Goal: Information Seeking & Learning: Find specific fact

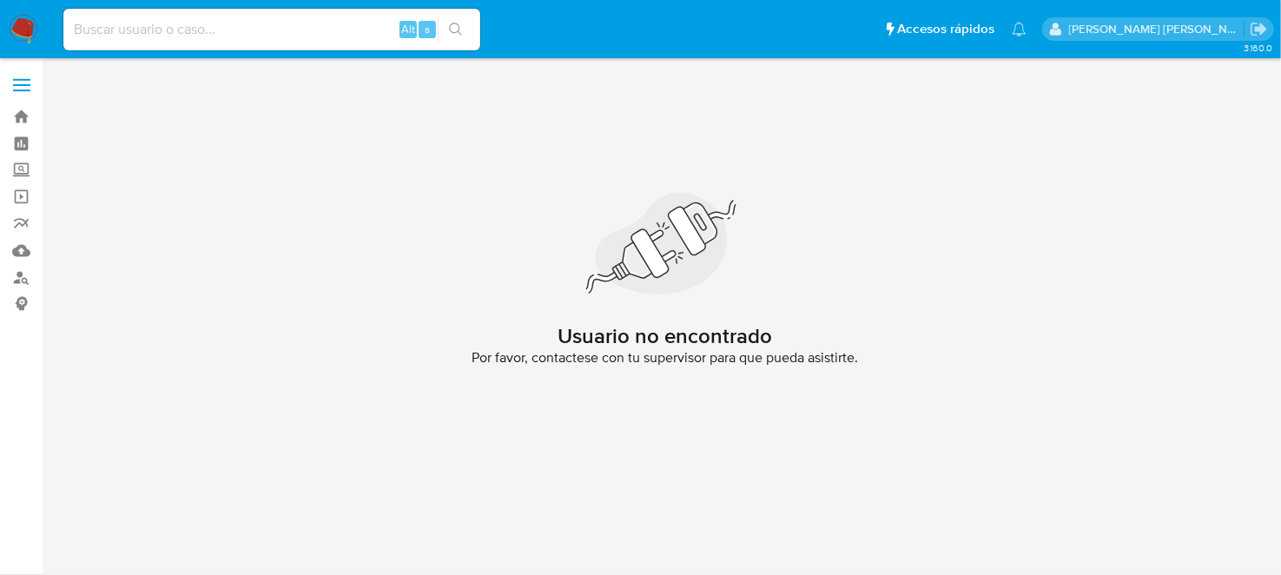
click at [30, 33] on img at bounding box center [24, 30] width 30 height 30
click at [135, 36] on input at bounding box center [271, 29] width 417 height 23
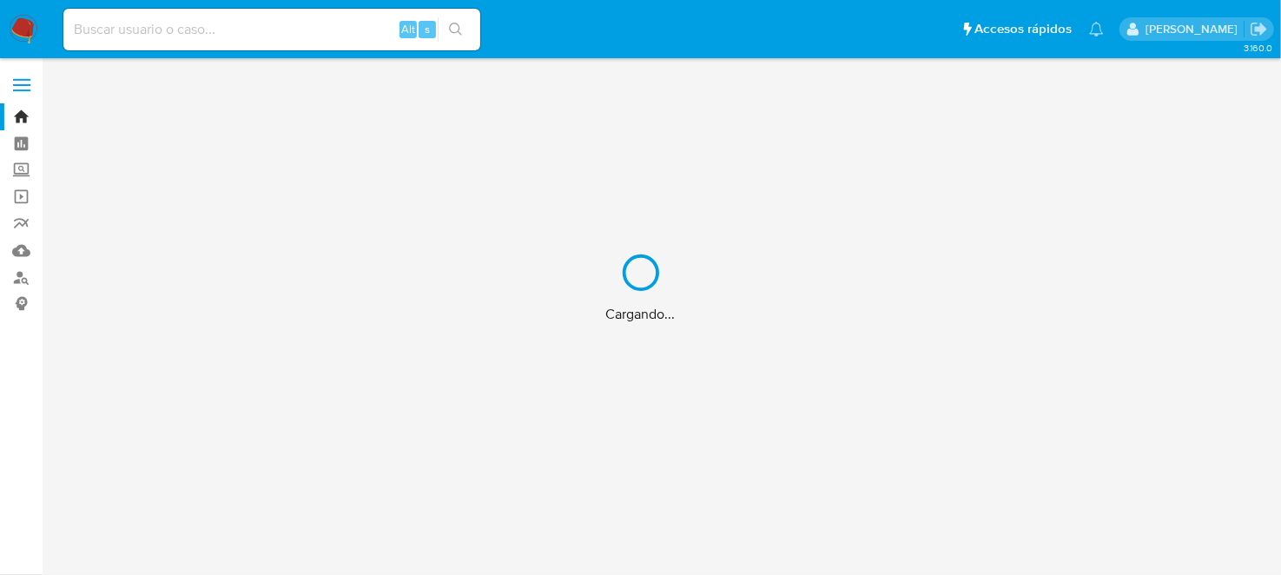
click at [129, 16] on div "Cargando..." at bounding box center [640, 287] width 1281 height 575
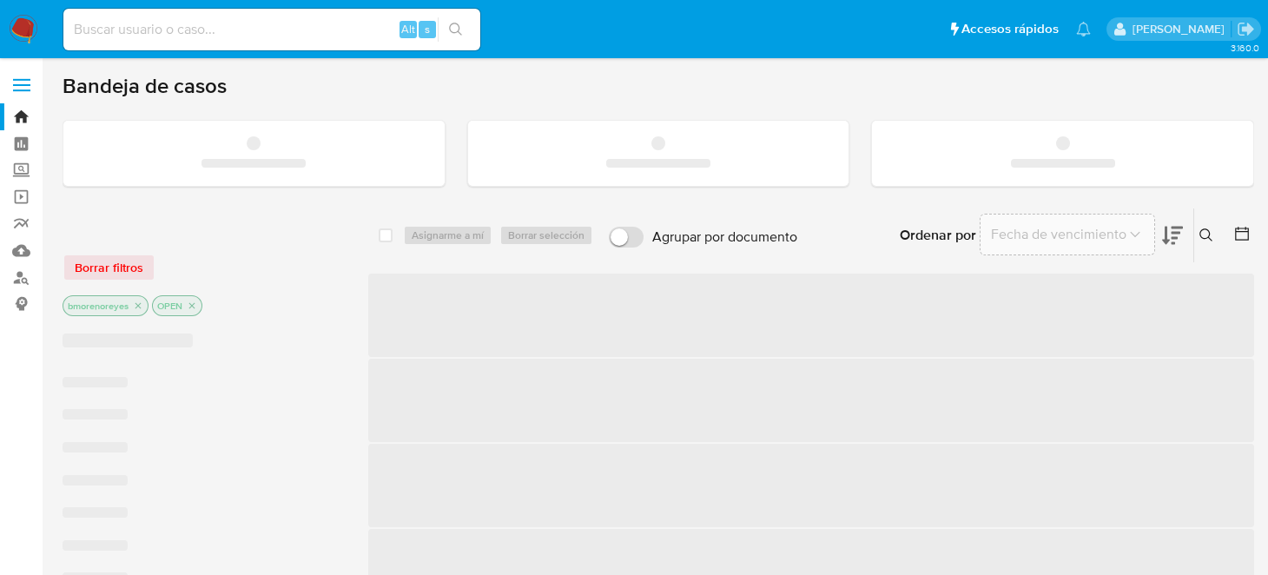
click at [129, 21] on input at bounding box center [271, 29] width 417 height 23
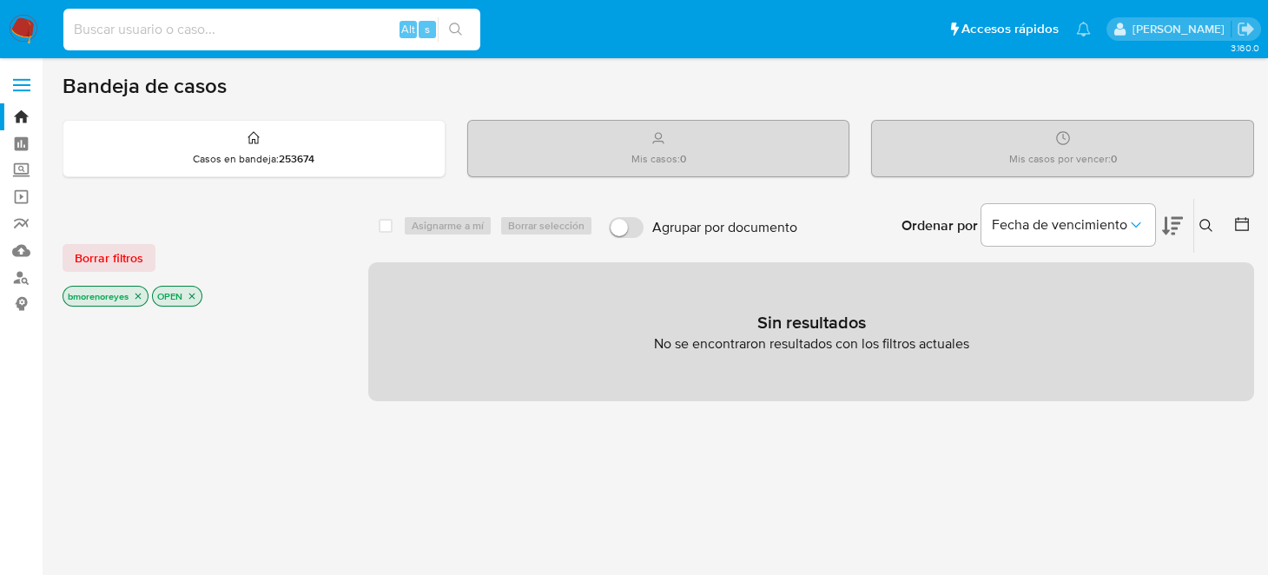
paste input "1586901915"
type input "1586901915"
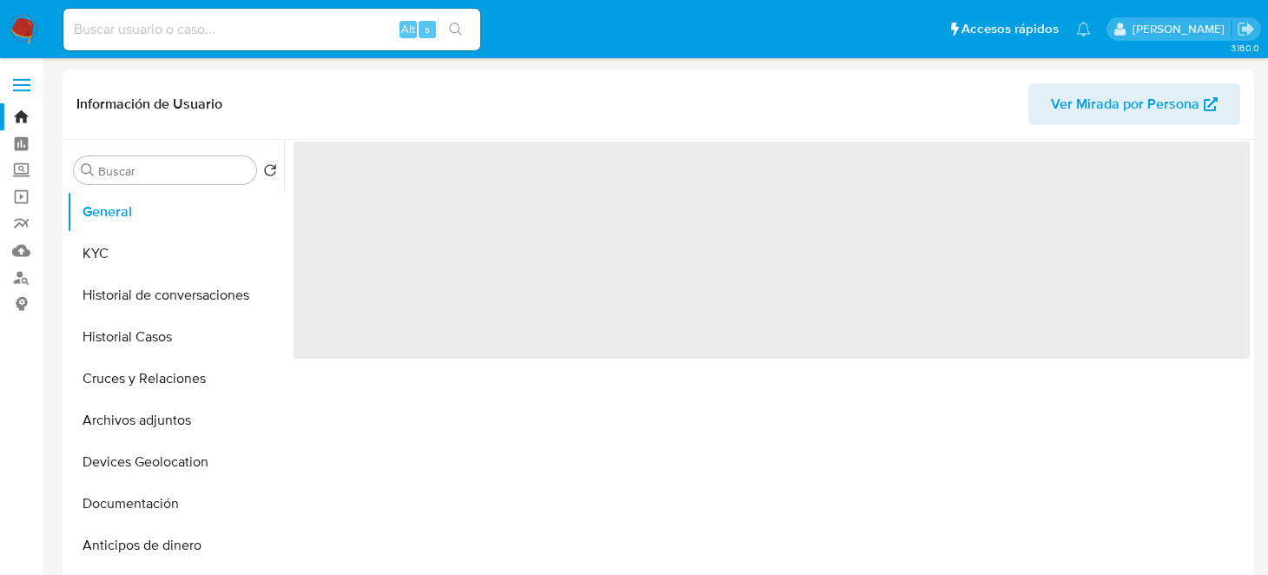
select select "10"
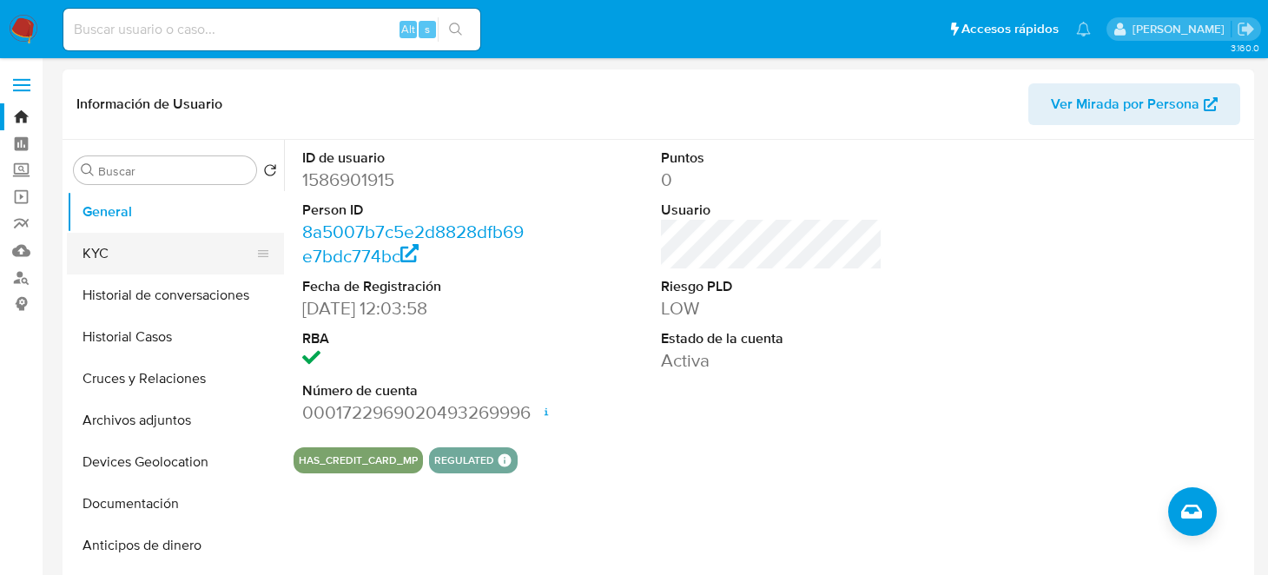
click at [108, 260] on button "KYC" at bounding box center [168, 254] width 203 height 42
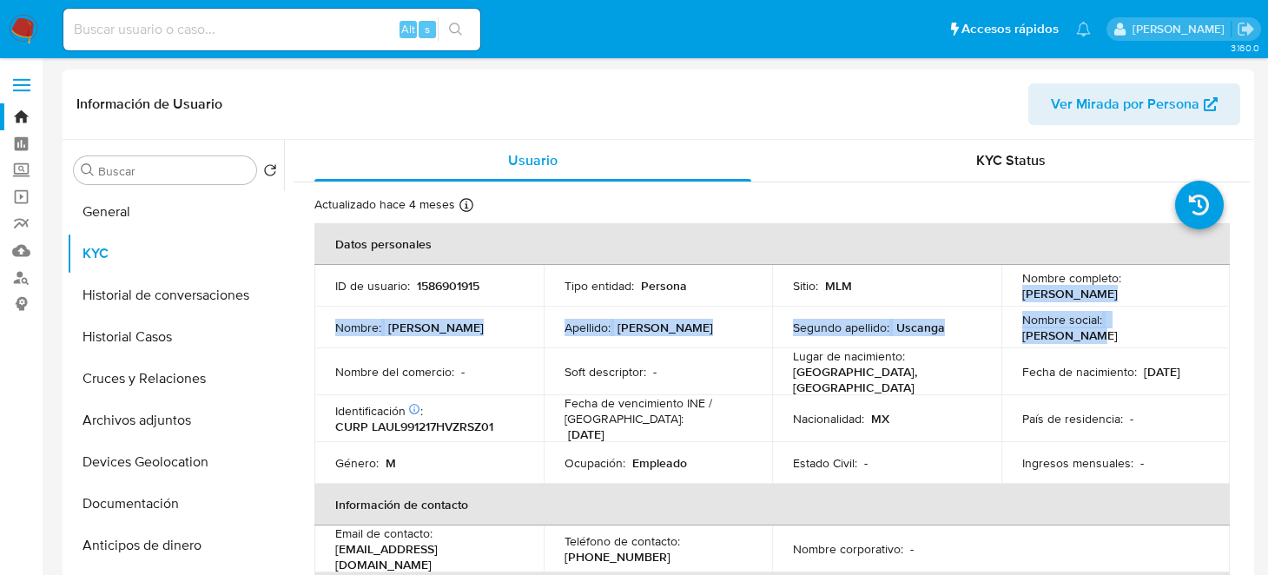
drag, startPoint x: 1129, startPoint y: 293, endPoint x: 1191, endPoint y: 311, distance: 65.1
click at [1191, 311] on tbody "ID de usuario : 1586901915 Tipo entidad : Persona Sitio : MLM Nombre completo :…" at bounding box center [771, 374] width 915 height 219
click at [1014, 298] on td "Nombre completo : [PERSON_NAME]" at bounding box center [1115, 286] width 229 height 42
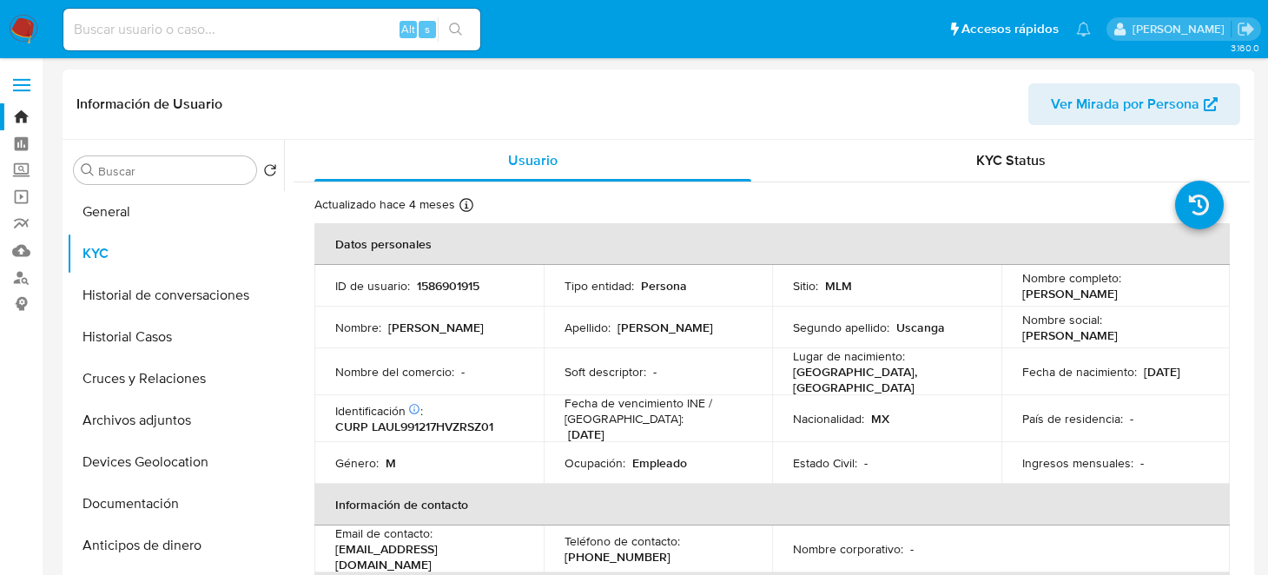
drag, startPoint x: 1012, startPoint y: 294, endPoint x: 1165, endPoint y: 301, distance: 153.9
click at [1165, 301] on td "Nombre completo : [PERSON_NAME]" at bounding box center [1115, 286] width 229 height 42
copy p "[PERSON_NAME]"
click at [1022, 301] on p "[PERSON_NAME]" at bounding box center [1070, 294] width 96 height 16
drag, startPoint x: 1019, startPoint y: 300, endPoint x: 1165, endPoint y: 300, distance: 145.9
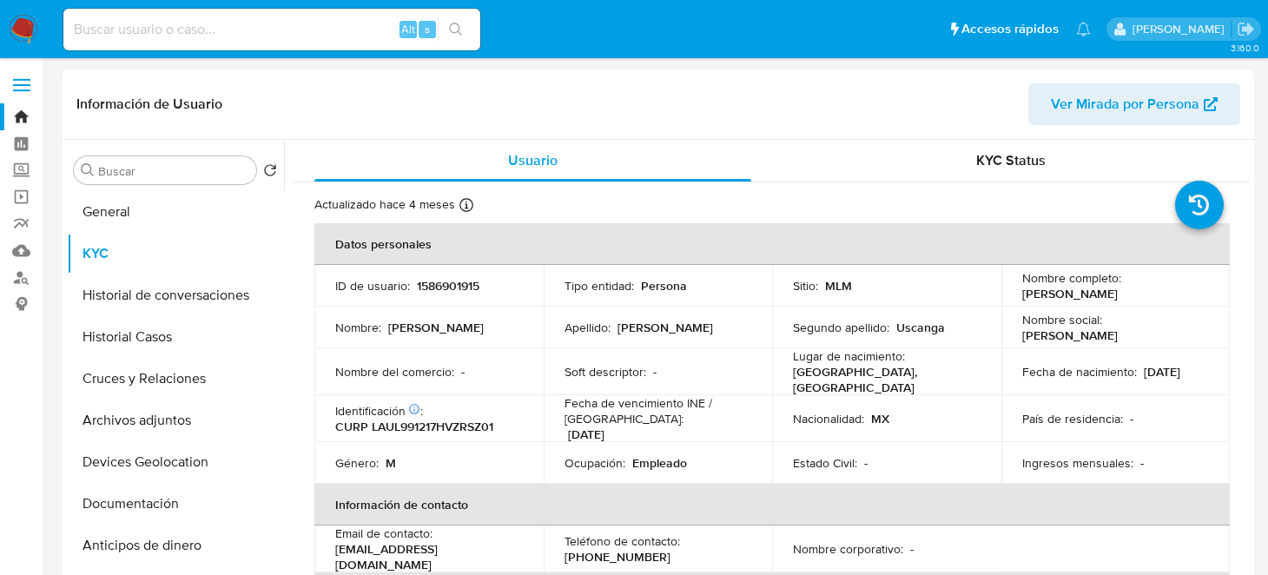
click at [1165, 300] on div "Nombre completo : [PERSON_NAME]" at bounding box center [1116, 285] width 188 height 31
drag, startPoint x: 1013, startPoint y: 294, endPoint x: 1184, endPoint y: 299, distance: 171.1
click at [1184, 299] on td "Nombre completo : [PERSON_NAME]" at bounding box center [1115, 286] width 229 height 42
click at [447, 285] on p "1586901915" at bounding box center [448, 286] width 63 height 16
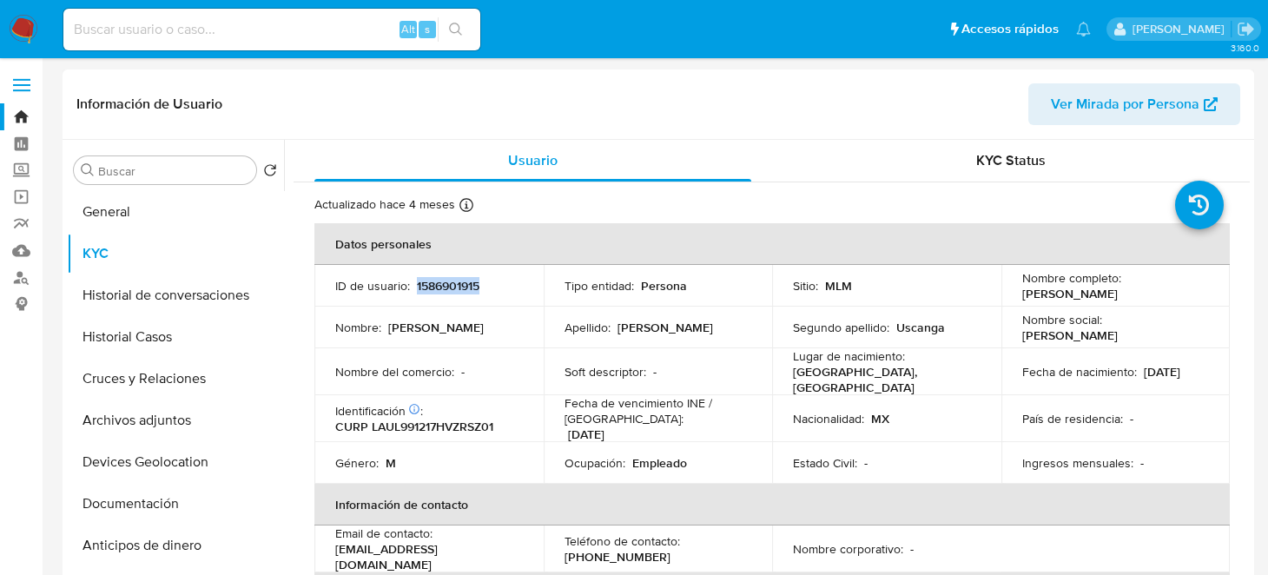
copy p "1586901915"
click at [154, 231] on button "General" at bounding box center [168, 212] width 203 height 42
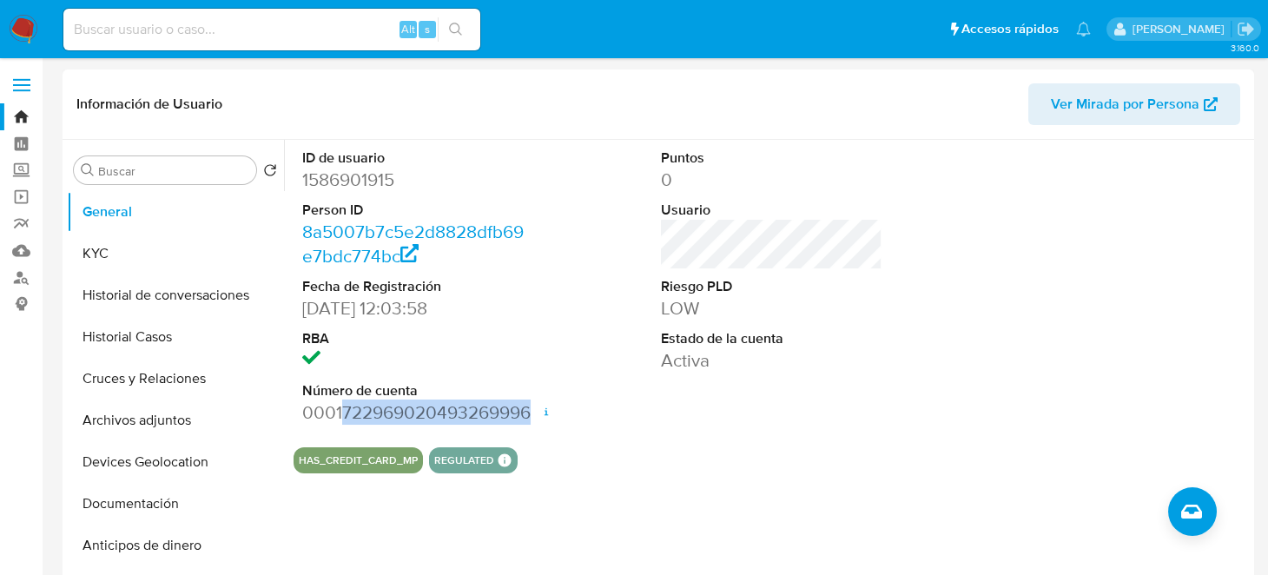
drag, startPoint x: 345, startPoint y: 411, endPoint x: 534, endPoint y: 410, distance: 189.3
click at [534, 410] on div "ID de usuario 1586901915 Person ID 8a5007b7c5e2d8828dfb69e7bdc774bc Fecha de Re…" at bounding box center [772, 287] width 956 height 294
copy dd "722969020493269996"
click at [89, 259] on button "KYC" at bounding box center [168, 254] width 203 height 42
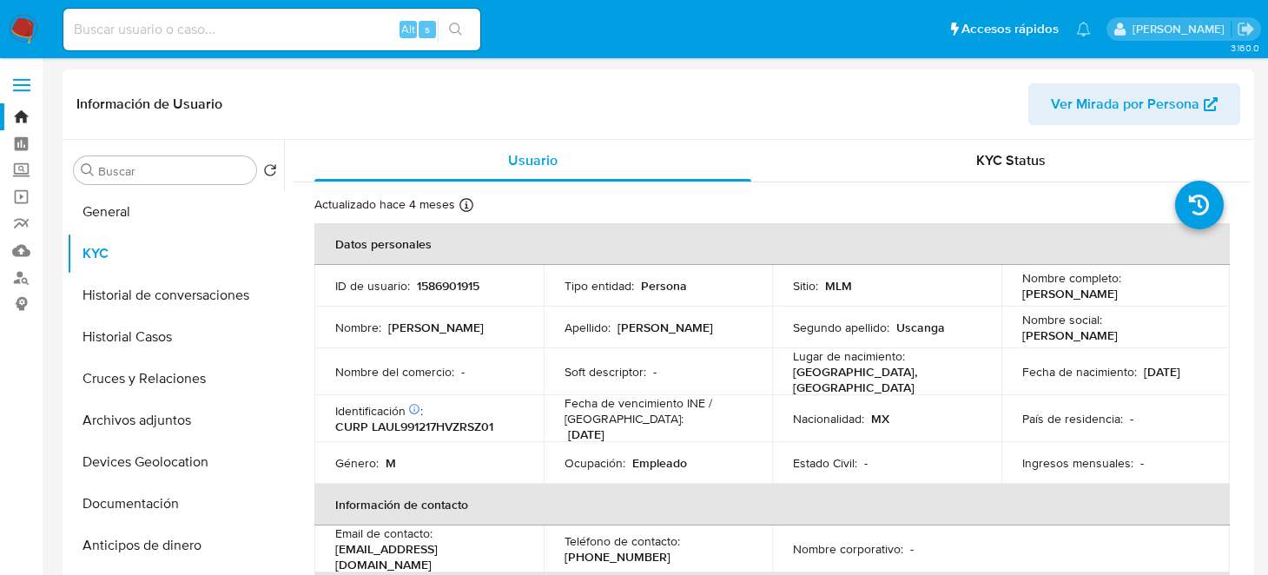
click at [438, 419] on p "CURP LAUL991217HVZRSZ01" at bounding box center [414, 427] width 158 height 16
copy p "LAUL991217HVZRSZ01"
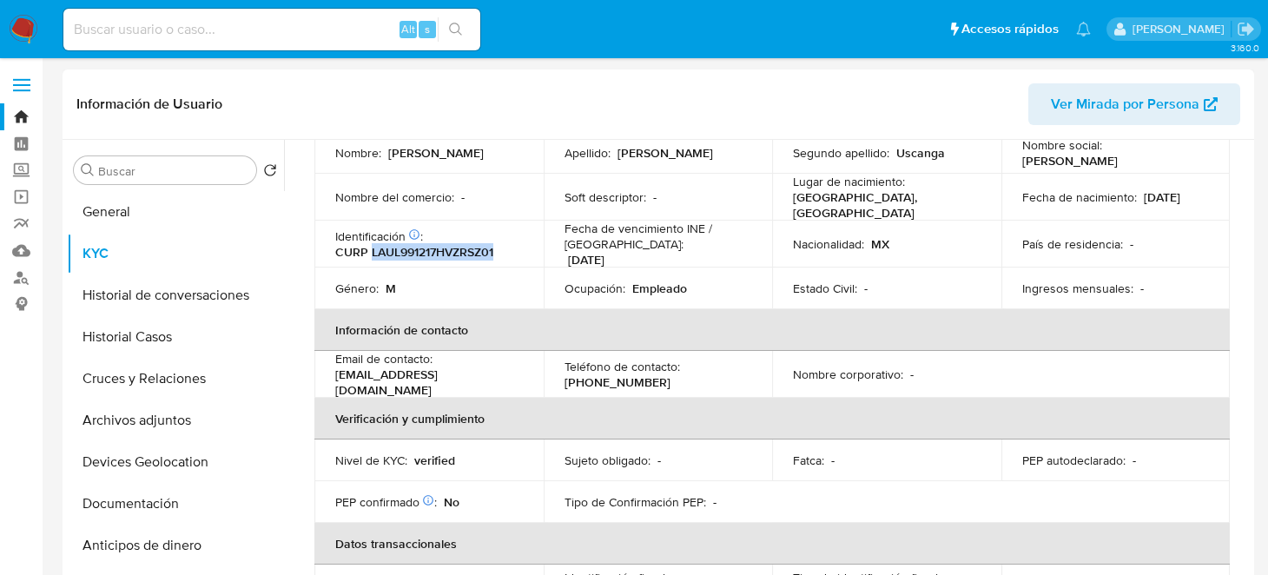
scroll to position [208, 0]
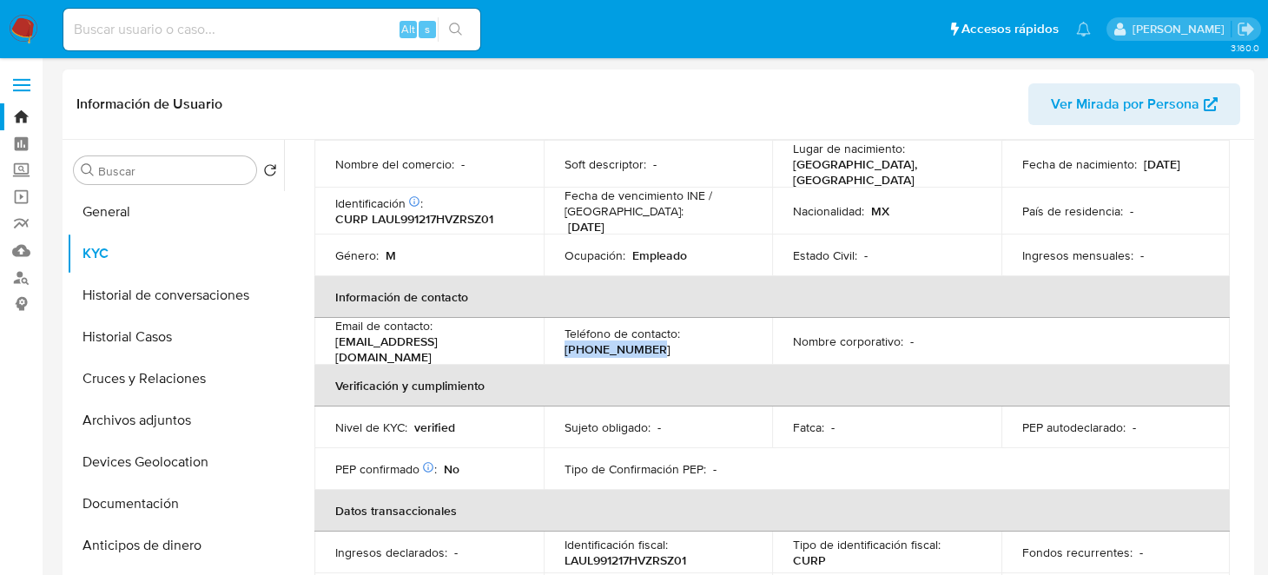
drag, startPoint x: 557, startPoint y: 343, endPoint x: 646, endPoint y: 345, distance: 89.5
click at [646, 345] on td "Teléfono de contacto : [PHONE_NUMBER]" at bounding box center [658, 341] width 229 height 47
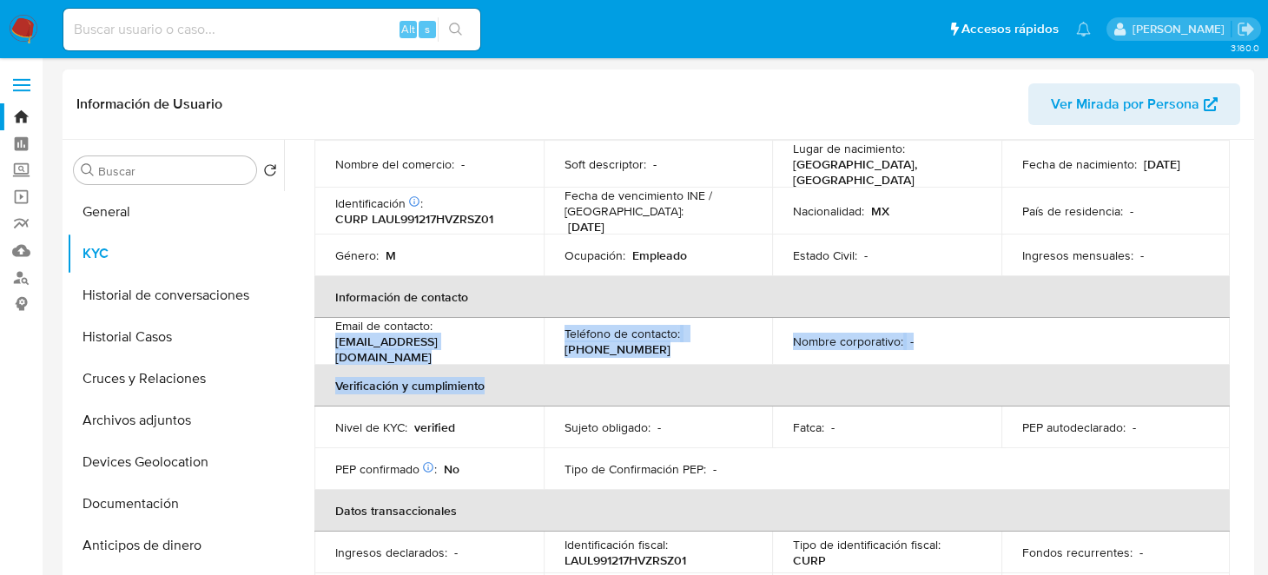
drag, startPoint x: 333, startPoint y: 346, endPoint x: 498, endPoint y: 358, distance: 166.3
click at [498, 358] on table "Datos personales ID de usuario : 1586901915 Tipo entidad : Persona Sitio : MLM …" at bounding box center [771, 336] width 915 height 641
click at [367, 365] on th "Verificación y cumplimiento" at bounding box center [771, 386] width 915 height 42
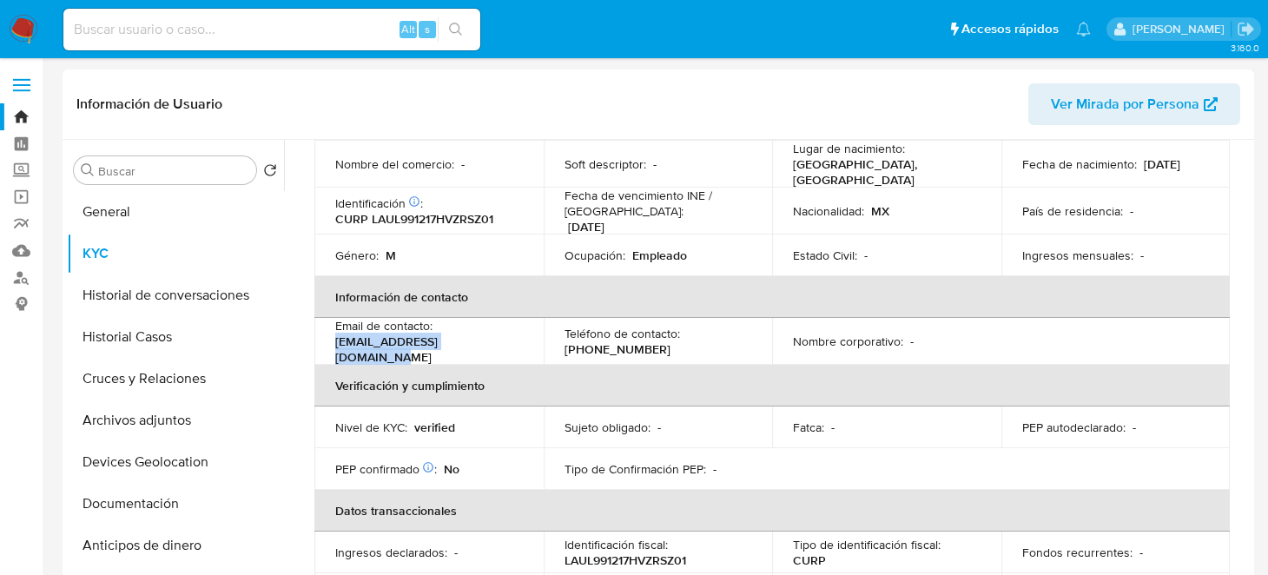
drag, startPoint x: 333, startPoint y: 342, endPoint x: 492, endPoint y: 346, distance: 159.8
click at [492, 346] on td "Email de contacto : [EMAIL_ADDRESS][DOMAIN_NAME]" at bounding box center [428, 341] width 229 height 47
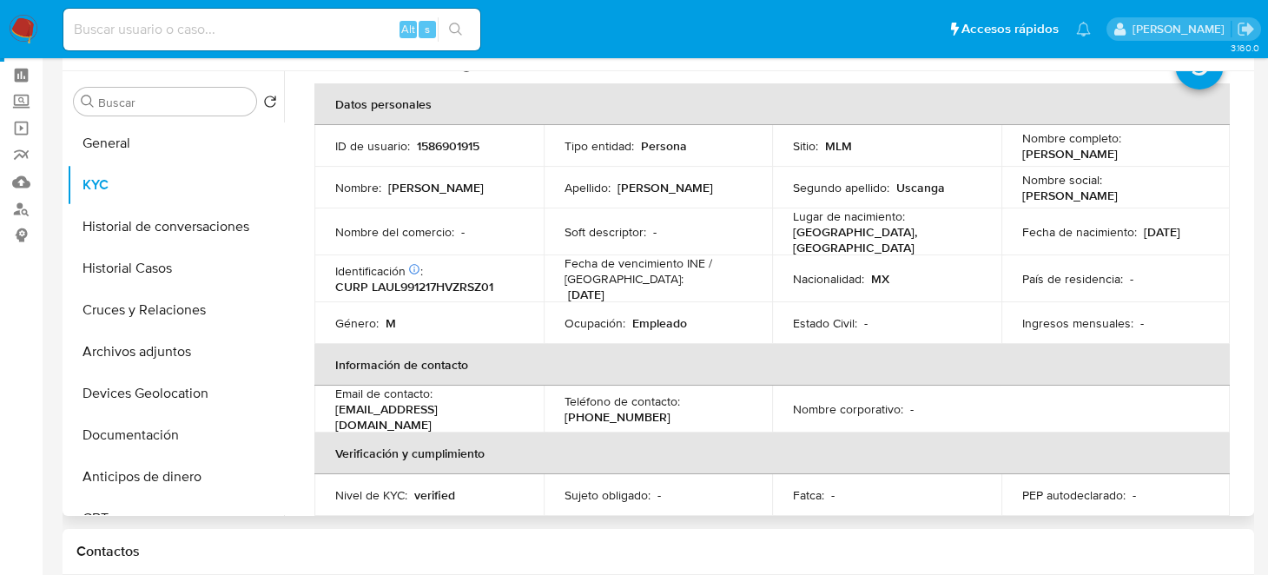
scroll to position [71, 0]
click at [146, 150] on button "General" at bounding box center [168, 143] width 203 height 42
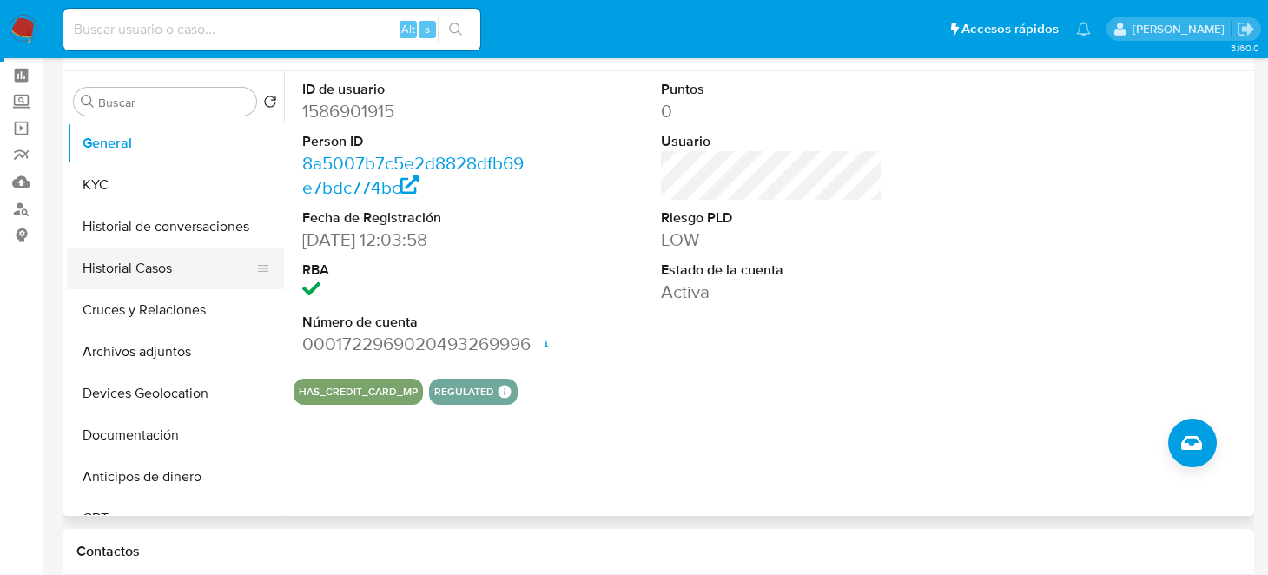
click at [152, 267] on button "Historial Casos" at bounding box center [168, 268] width 203 height 42
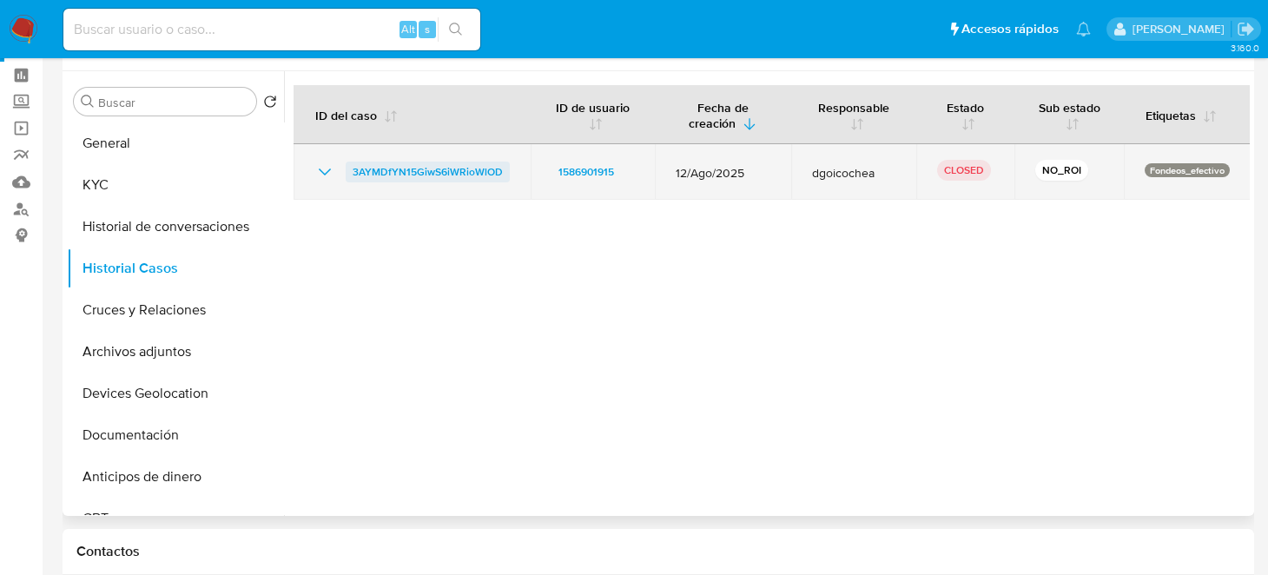
click at [462, 165] on span "3AYMDfYN15GiwS6iWRioWlOD" at bounding box center [428, 172] width 150 height 21
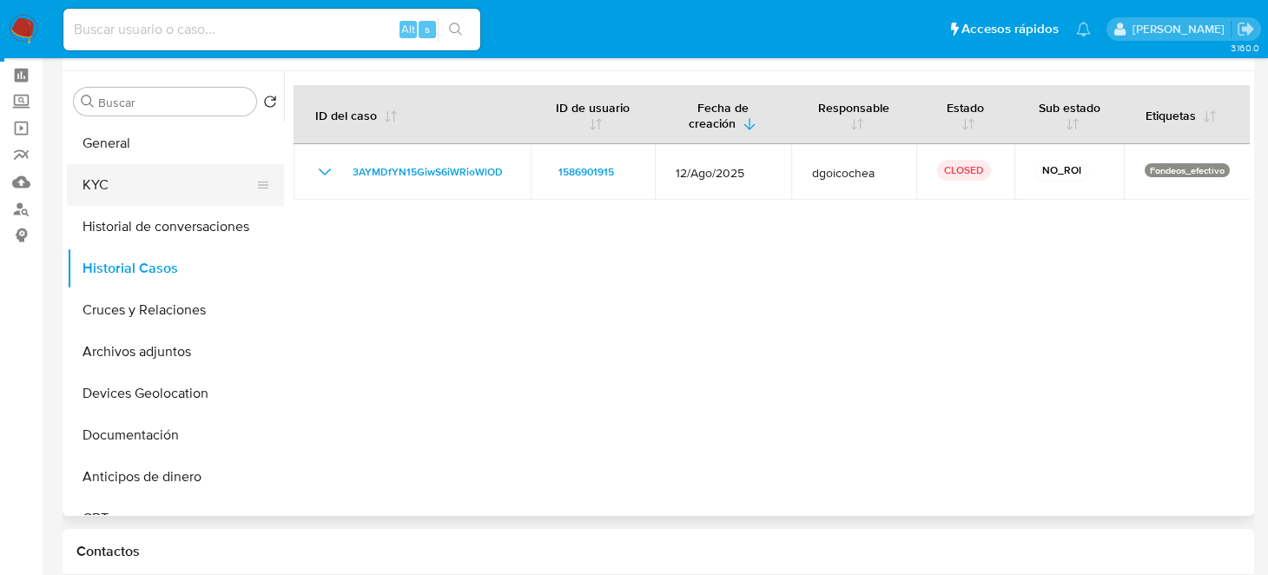
drag, startPoint x: 109, startPoint y: 137, endPoint x: 243, endPoint y: 162, distance: 136.1
click at [109, 137] on button "General" at bounding box center [175, 143] width 217 height 42
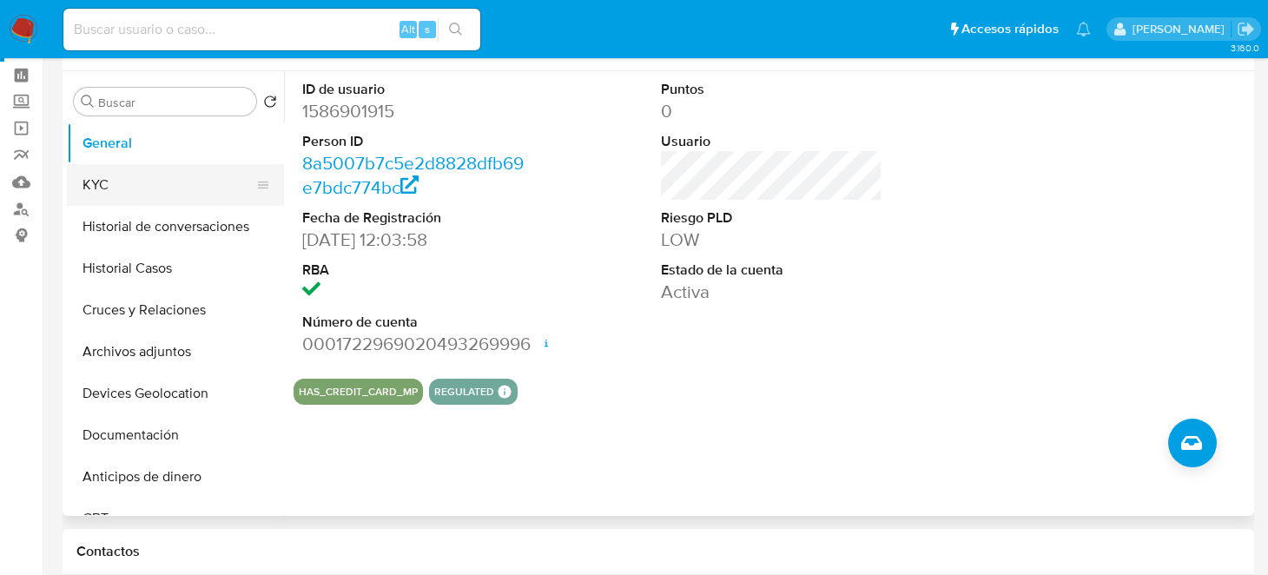
click at [173, 182] on button "KYC" at bounding box center [168, 185] width 203 height 42
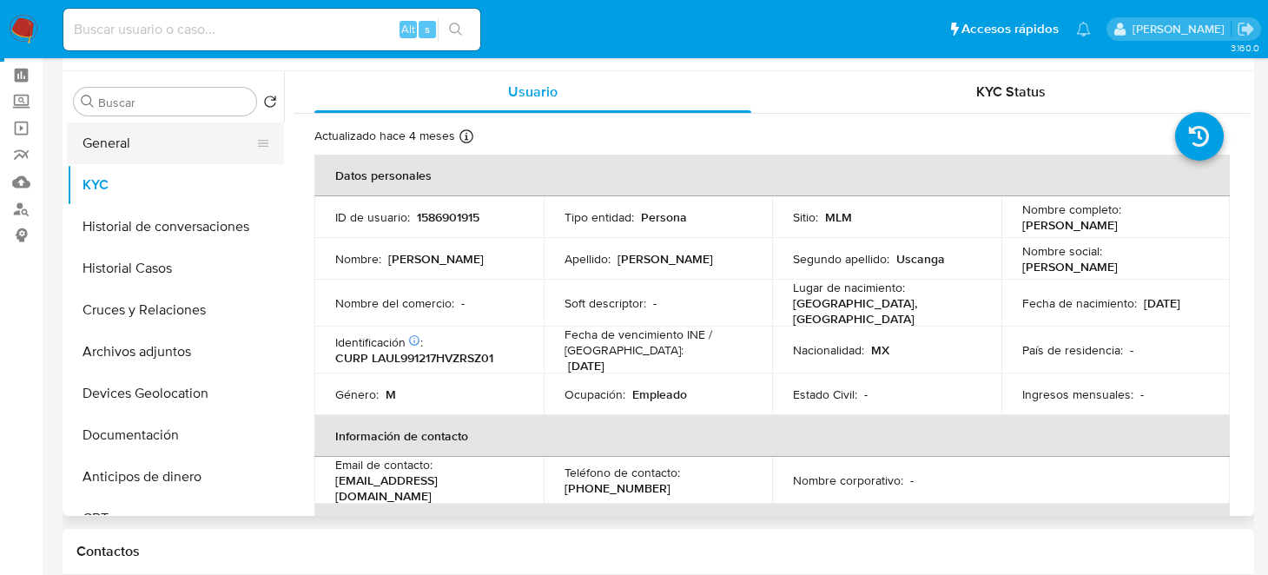
click at [108, 136] on button "General" at bounding box center [168, 143] width 203 height 42
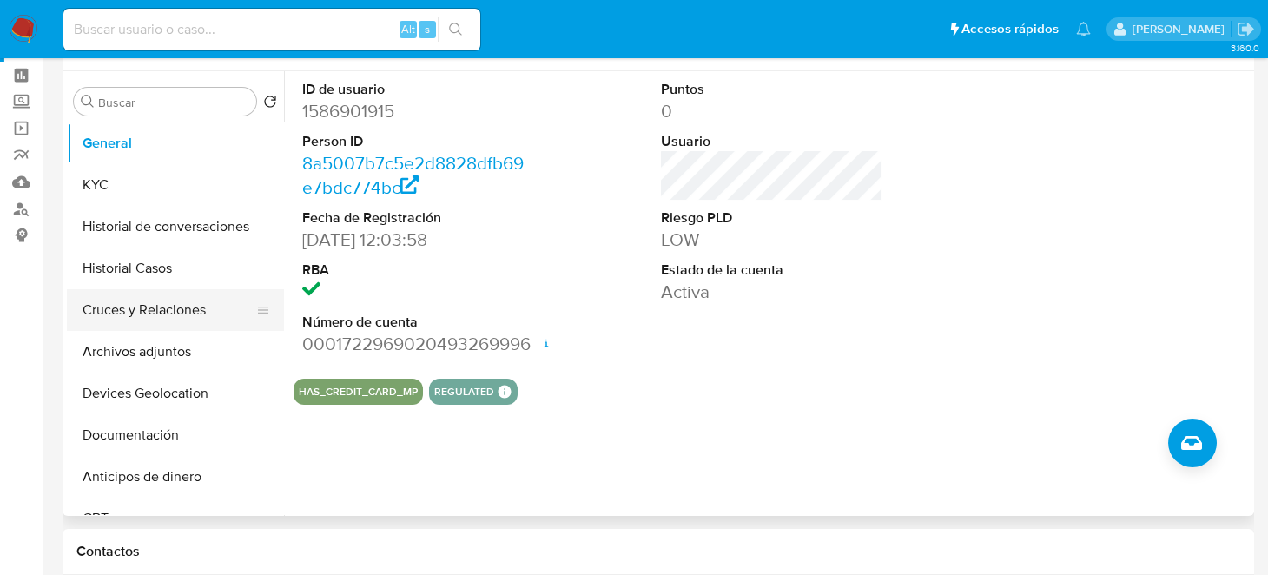
click at [132, 300] on button "Cruces y Relaciones" at bounding box center [168, 310] width 203 height 42
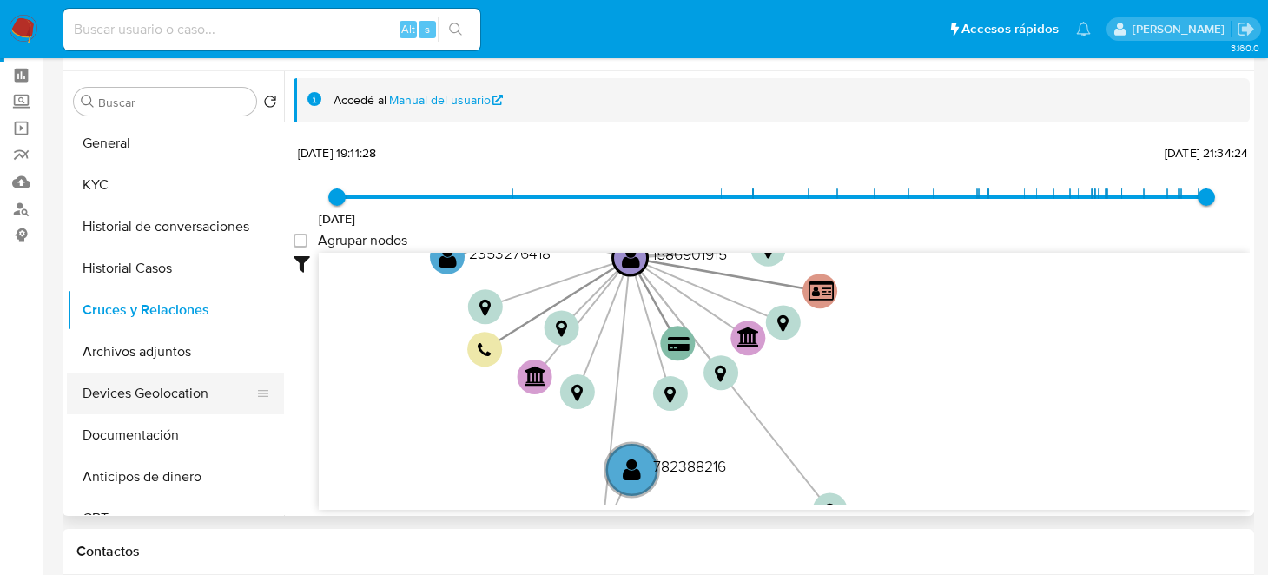
click at [155, 392] on button "Devices Geolocation" at bounding box center [168, 394] width 203 height 42
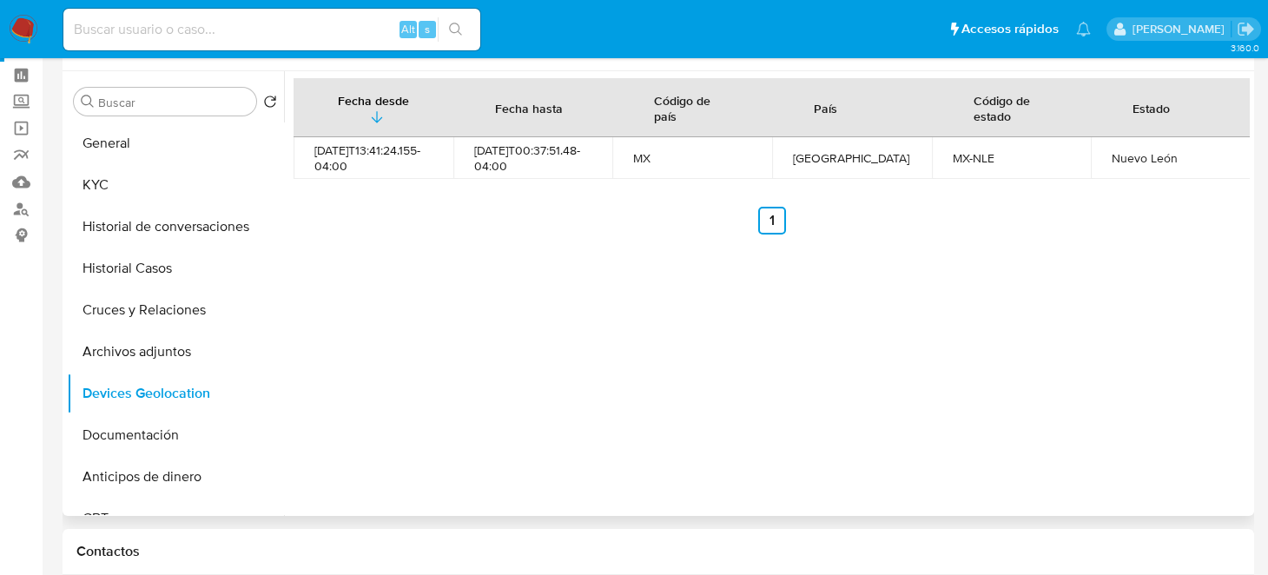
click at [546, 310] on div "Fecha desde [GEOGRAPHIC_DATA] hasta Código de país País Código de estado Estado…" at bounding box center [767, 293] width 966 height 445
click at [224, 192] on button "KYC" at bounding box center [168, 185] width 203 height 42
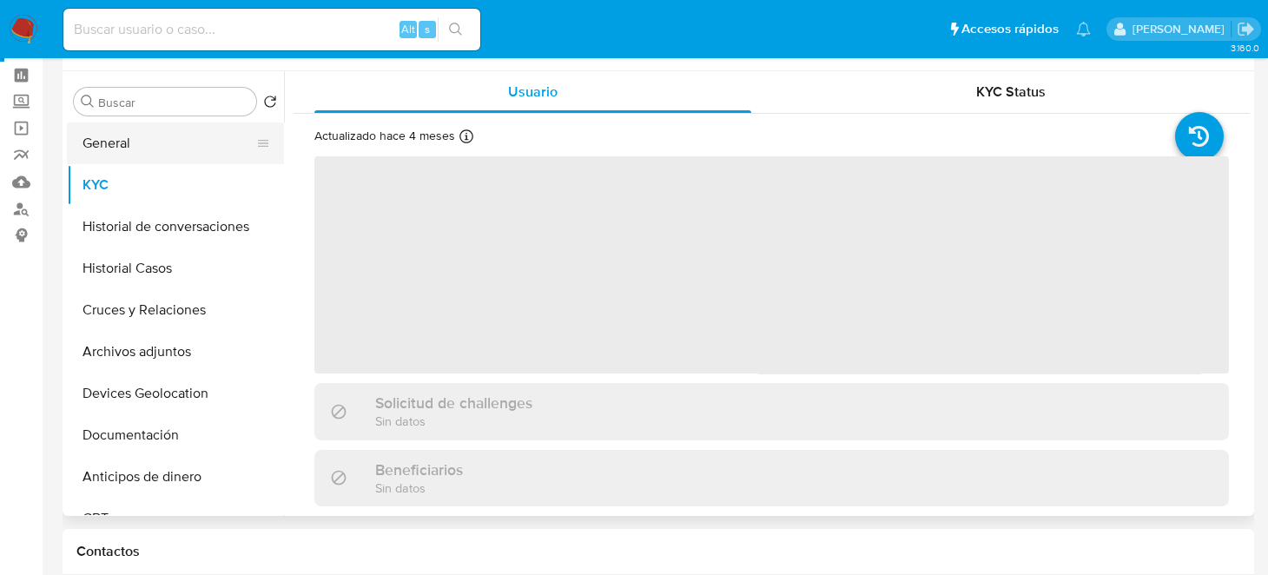
click at [138, 144] on button "General" at bounding box center [168, 143] width 203 height 42
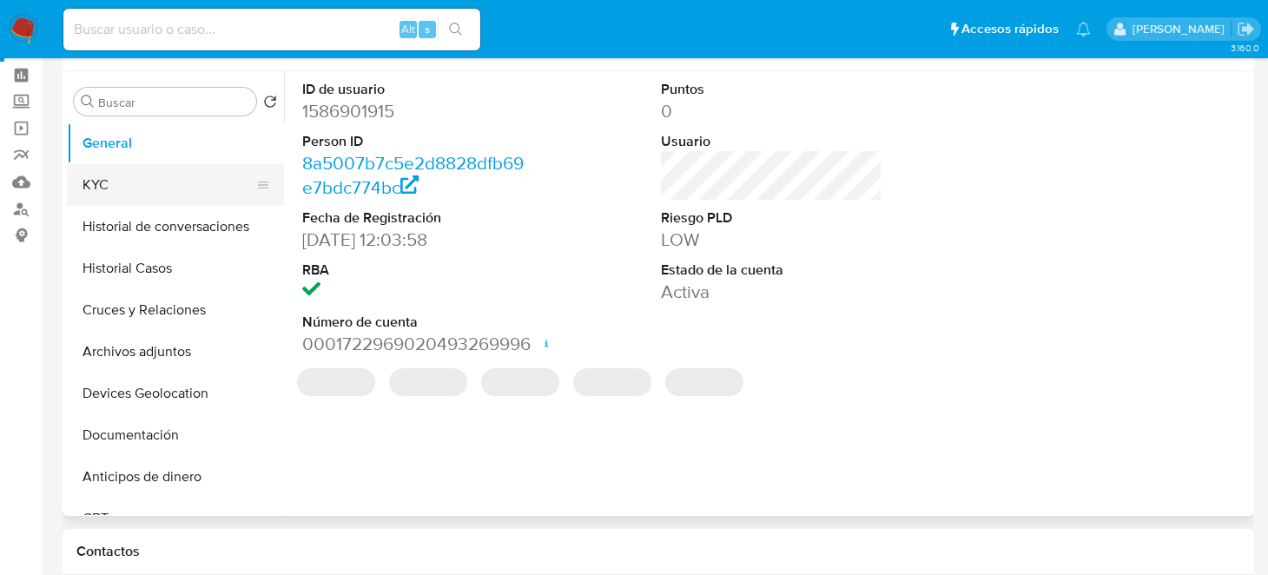
click at [134, 169] on button "KYC" at bounding box center [168, 185] width 203 height 42
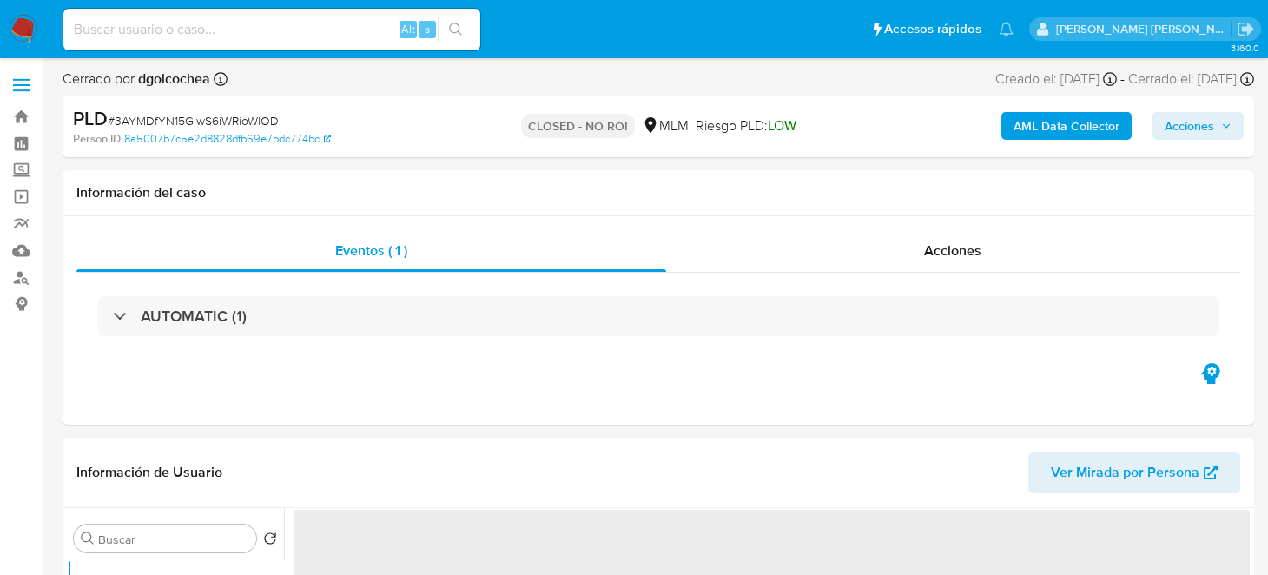
select select "10"
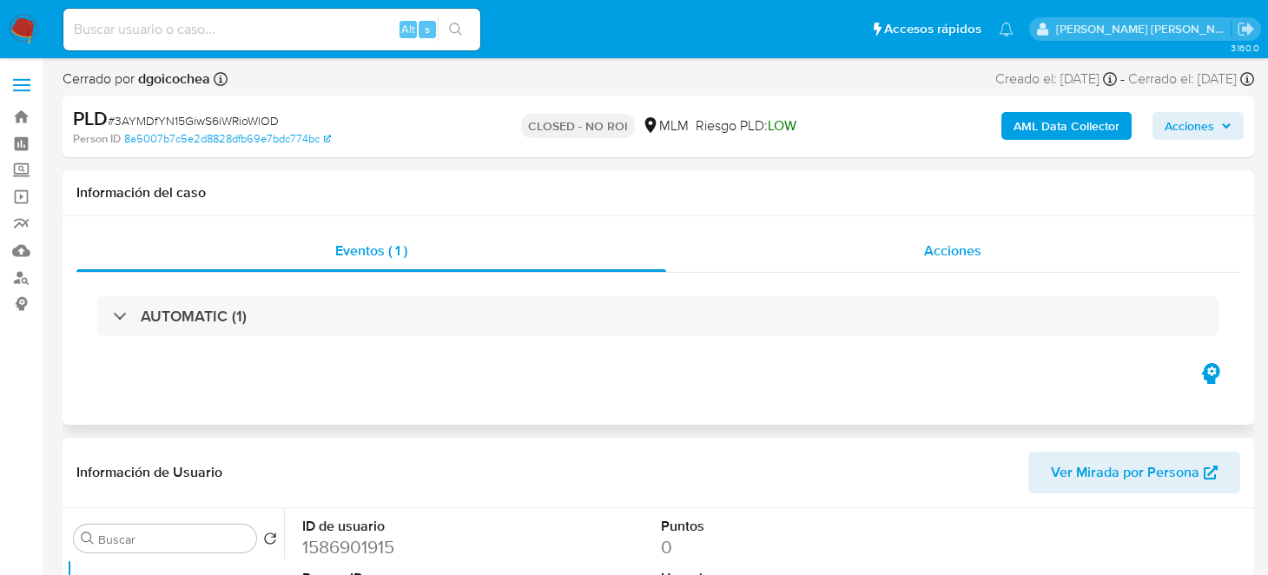
click at [973, 261] on div "Acciones" at bounding box center [953, 251] width 575 height 42
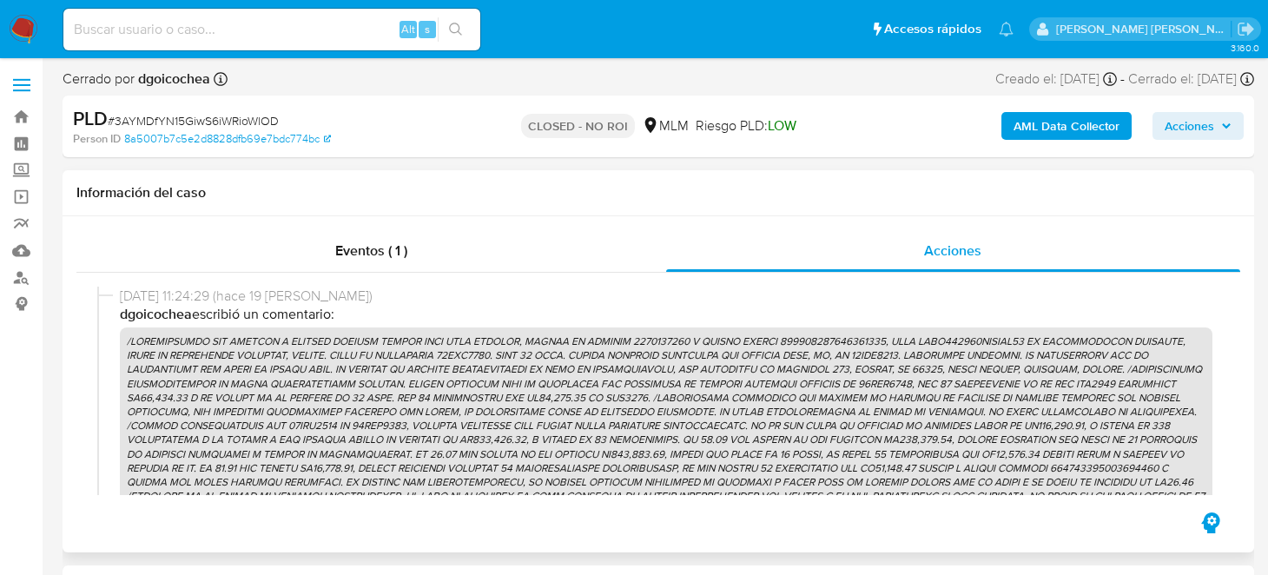
click at [652, 409] on p at bounding box center [666, 453] width 1092 height 253
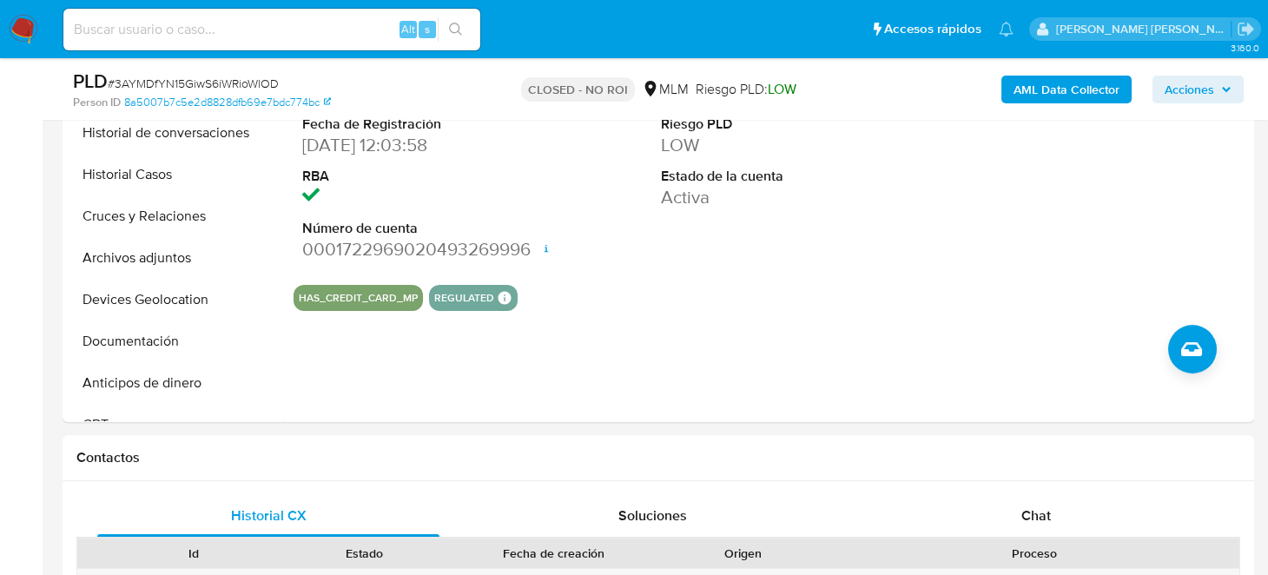
scroll to position [600, 0]
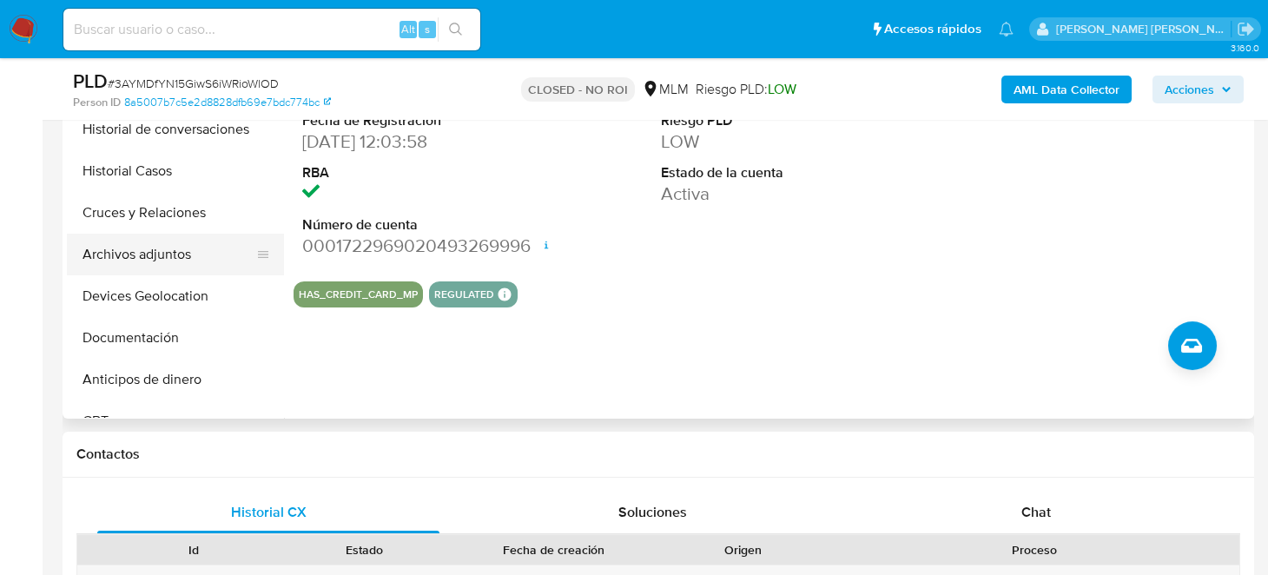
click at [142, 262] on button "Archivos adjuntos" at bounding box center [168, 255] width 203 height 42
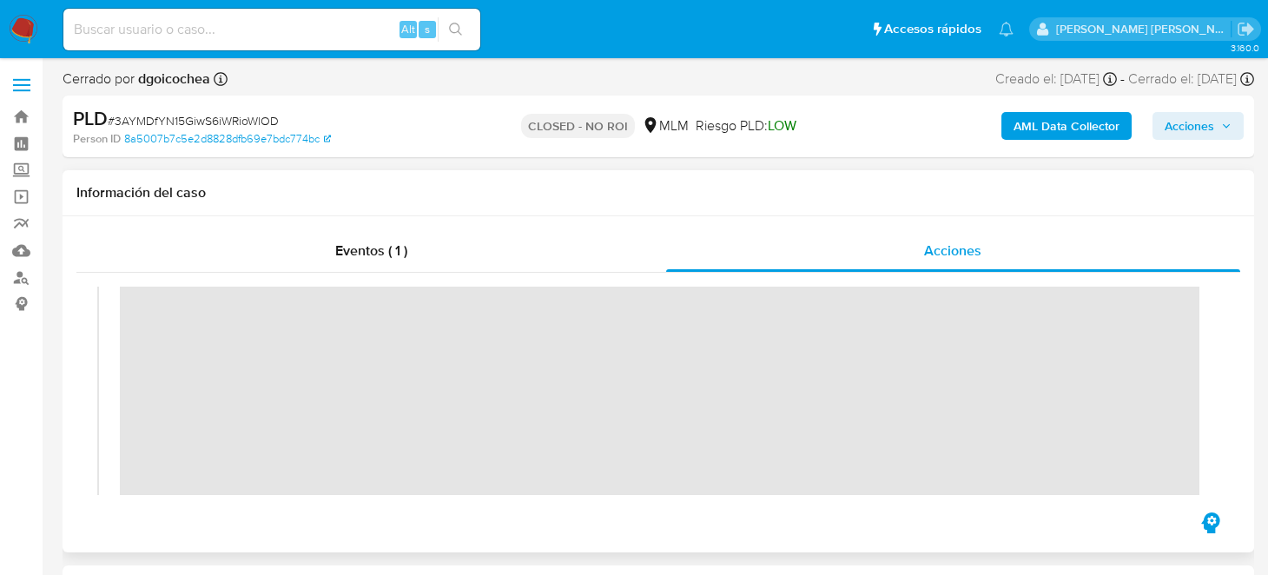
scroll to position [230, 0]
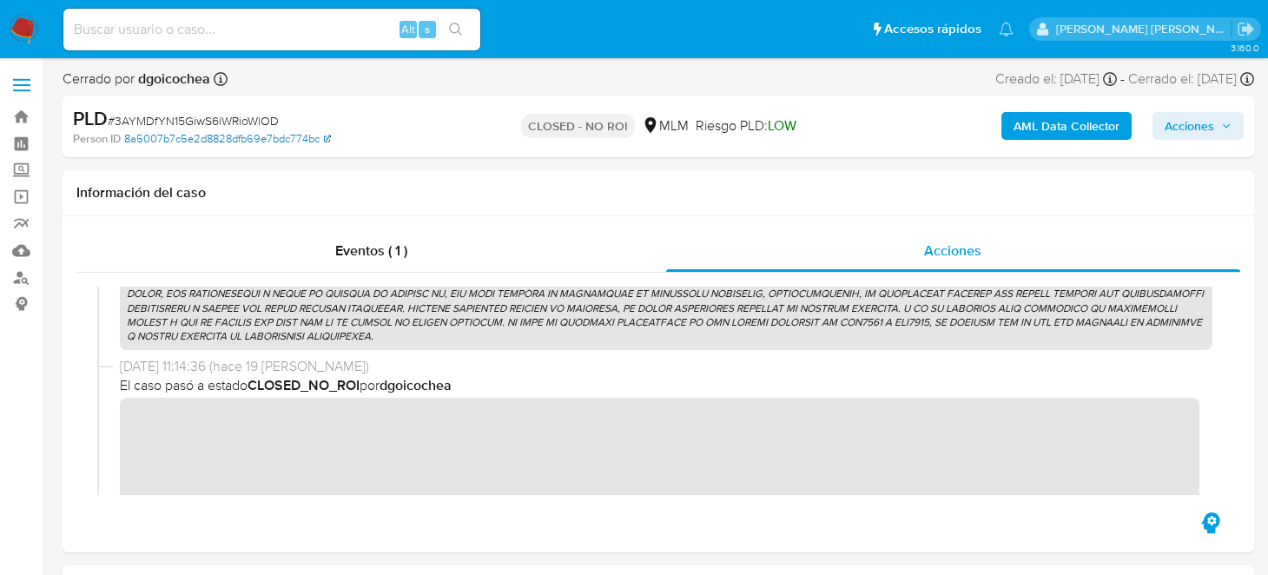
click at [205, 140] on link "8a5007b7c5e2d8828dfb69e7bdc774bc" at bounding box center [227, 139] width 207 height 16
click at [388, 274] on div at bounding box center [658, 391] width 1164 height 236
click at [386, 261] on div "Eventos ( 1 )" at bounding box center [371, 251] width 590 height 42
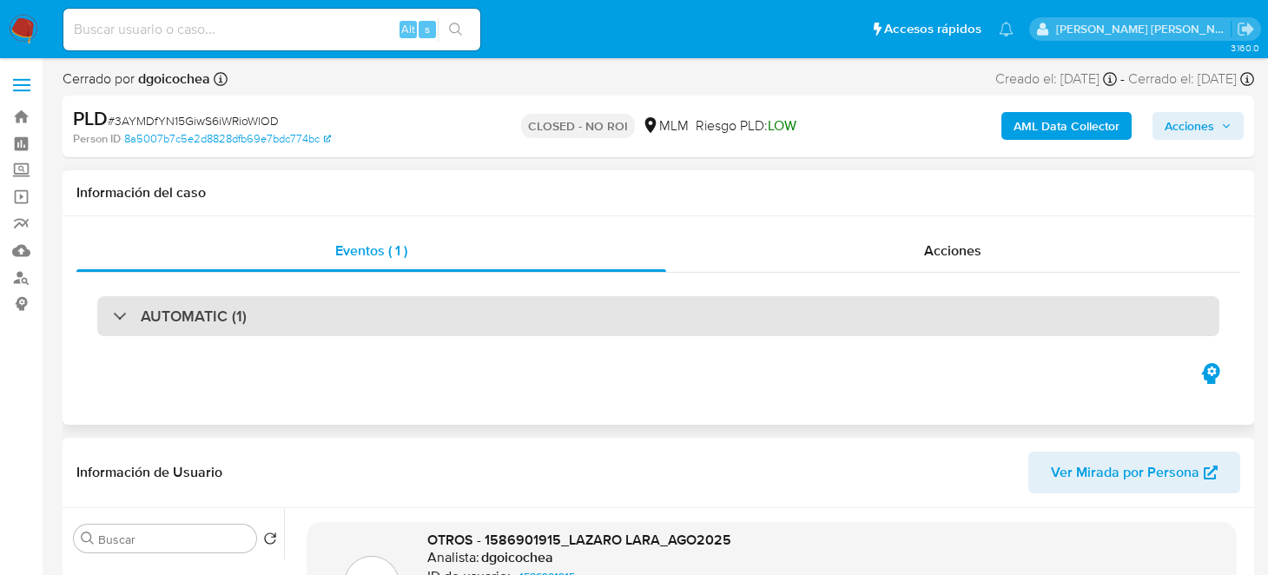
click at [113, 315] on div at bounding box center [113, 315] width 0 height 0
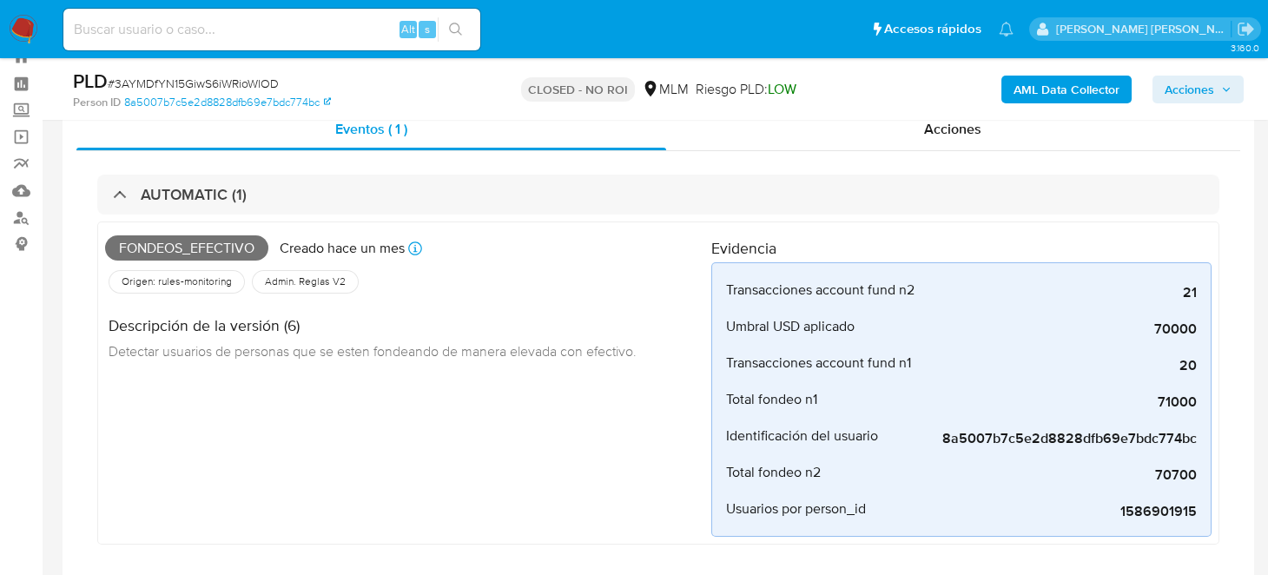
scroll to position [135, 0]
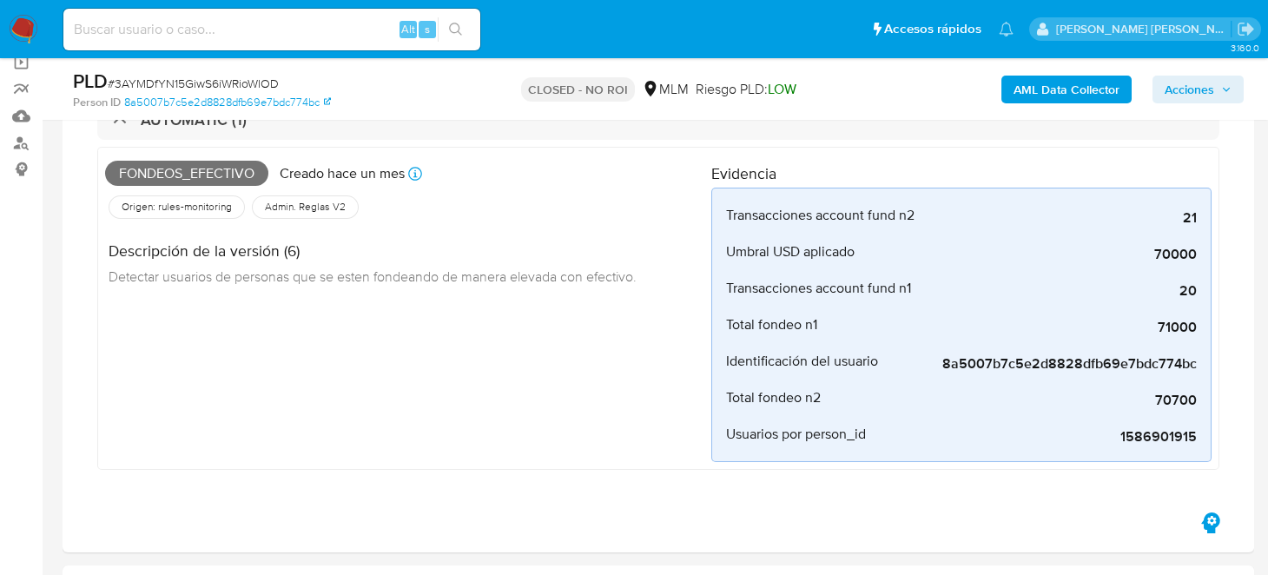
click at [1264, 115] on div "PLD # 3AYMDfYN15GiwS6iWRioWlOD Person ID 8a5007b7c5e2d8828dfb69e7bdc774bc CLOSE…" at bounding box center [634, 89] width 1268 height 62
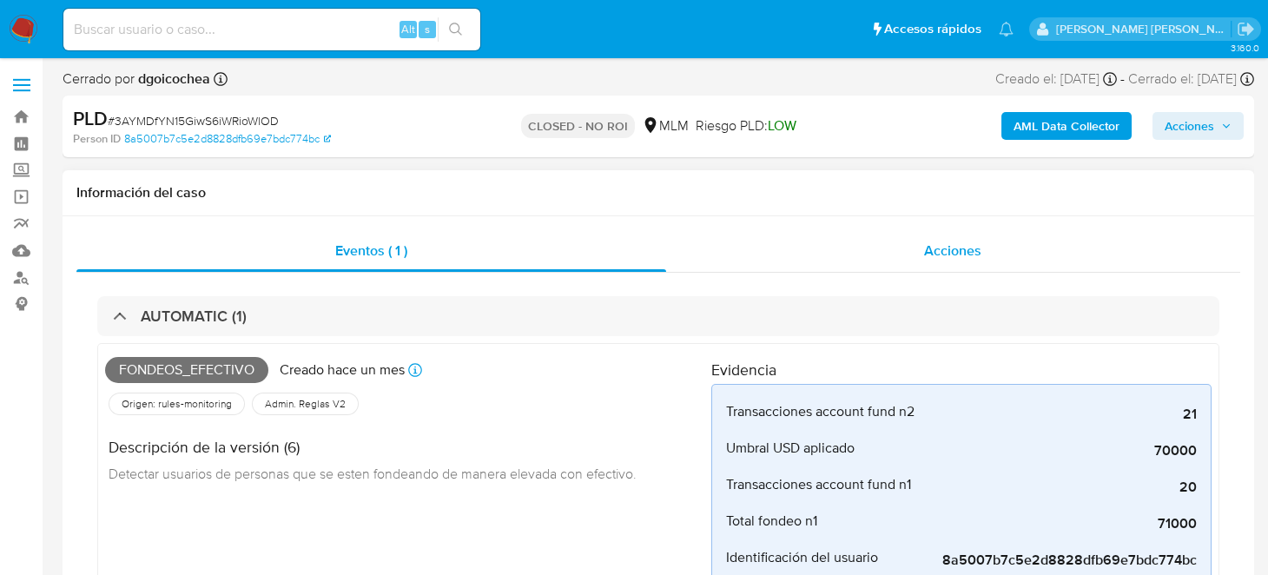
click at [944, 247] on span "Acciones" at bounding box center [952, 251] width 57 height 20
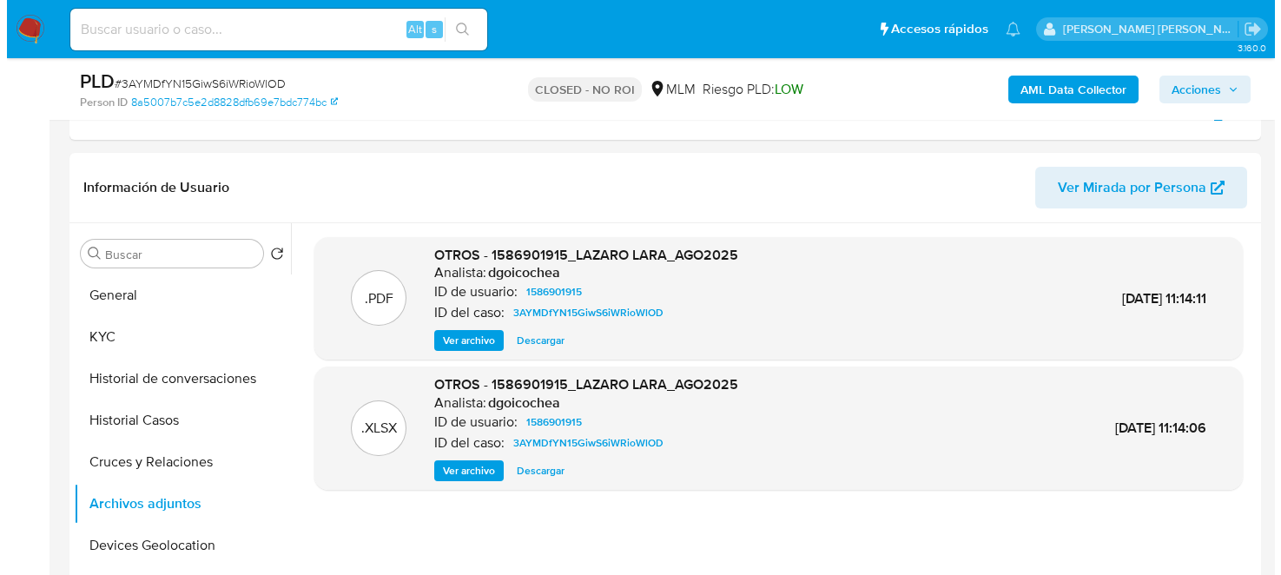
scroll to position [385, 0]
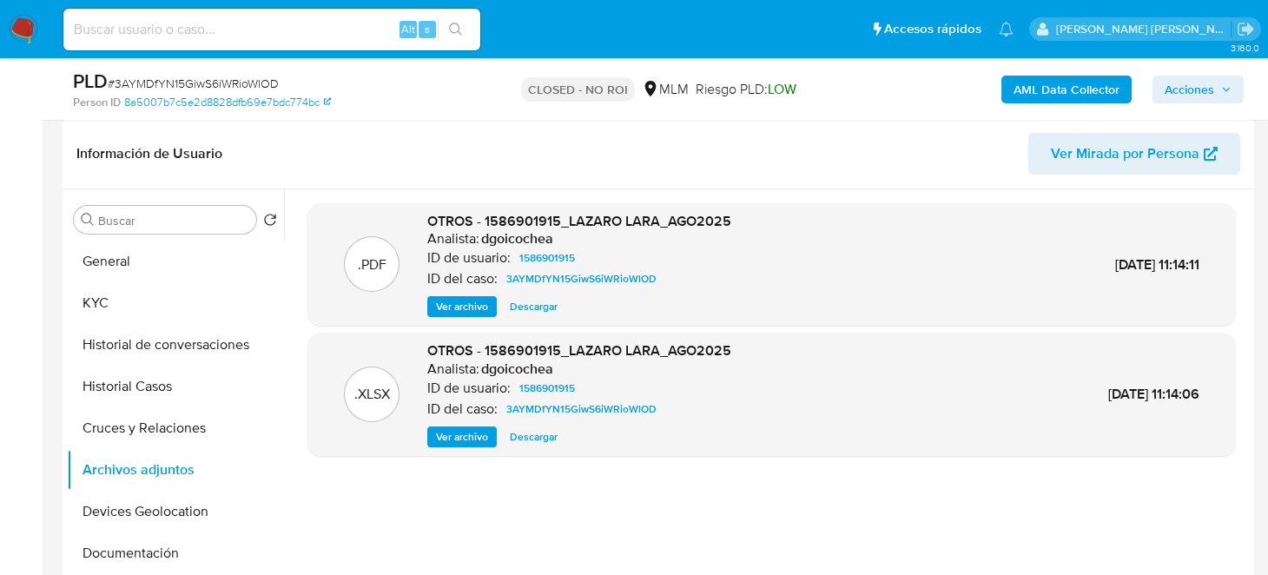
click at [456, 300] on span "Ver archivo" at bounding box center [462, 306] width 52 height 17
